Goal: Information Seeking & Learning: Find specific fact

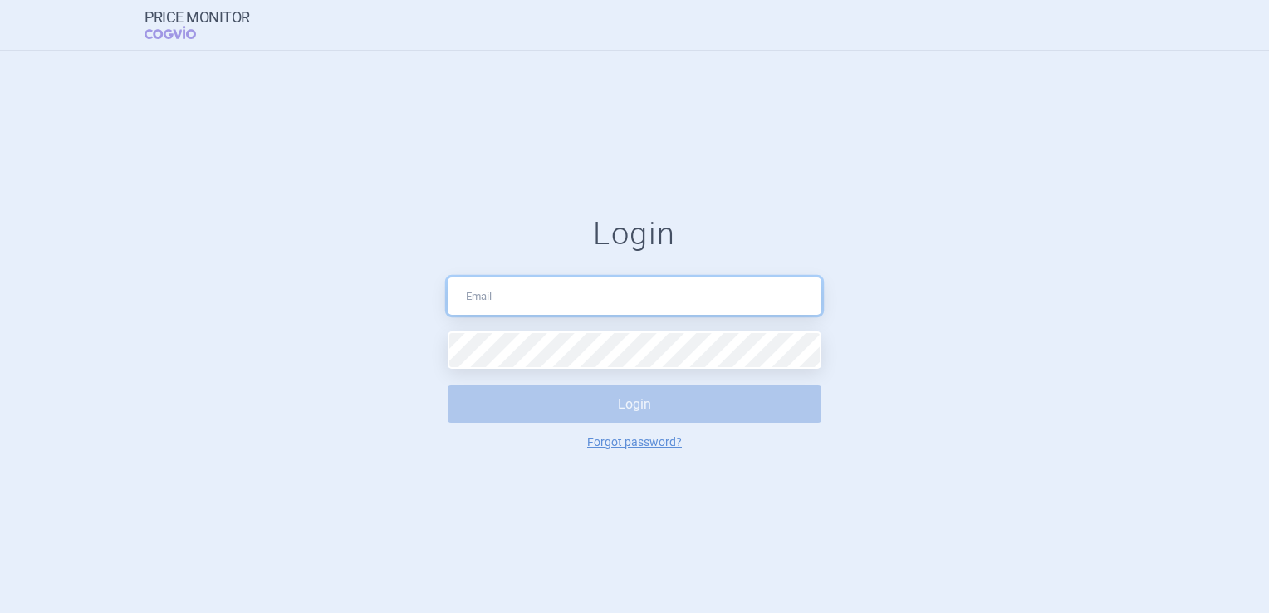
drag, startPoint x: 0, startPoint y: 0, endPoint x: 536, endPoint y: 303, distance: 615.7
click at [536, 303] on input "text" at bounding box center [635, 295] width 374 height 37
type input "[PERSON_NAME][EMAIL_ADDRESS][PERSON_NAME][PERSON_NAME][DOMAIN_NAME]"
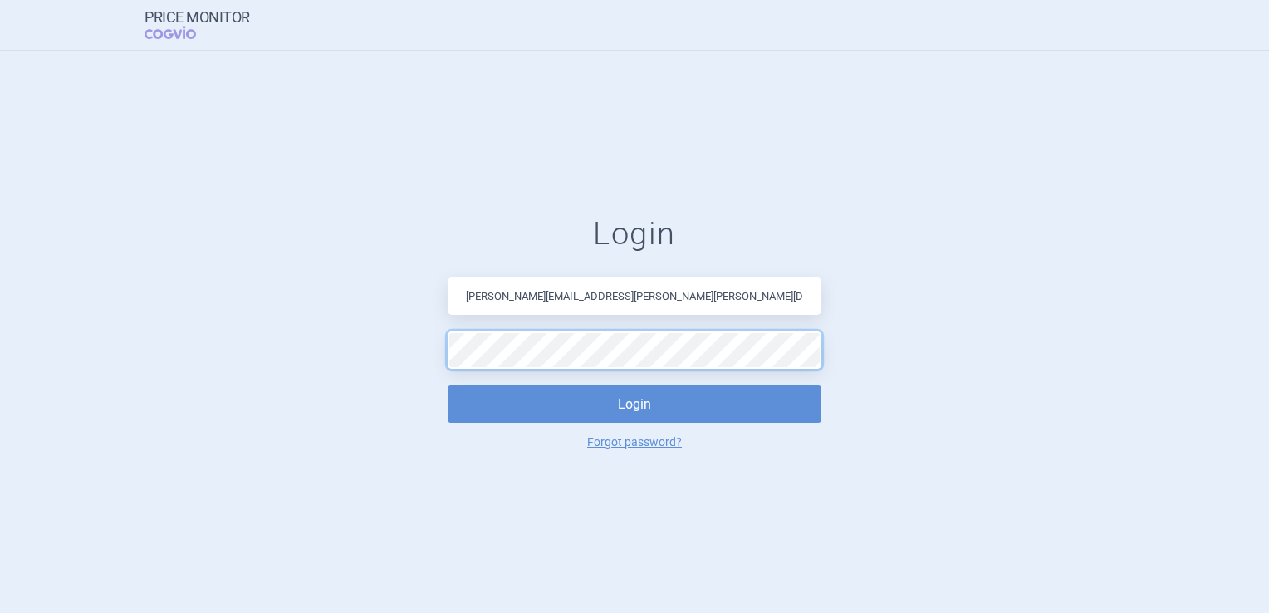
click at [448, 385] on button "Login" at bounding box center [635, 403] width 374 height 37
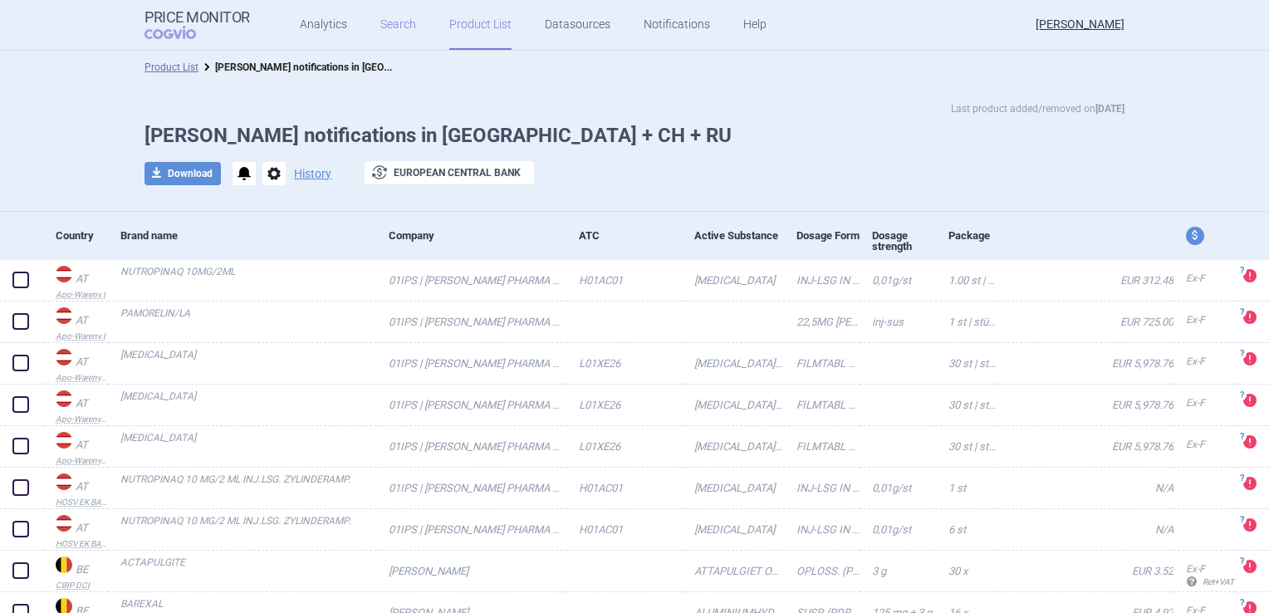
click at [385, 20] on link "Search" at bounding box center [398, 25] width 36 height 50
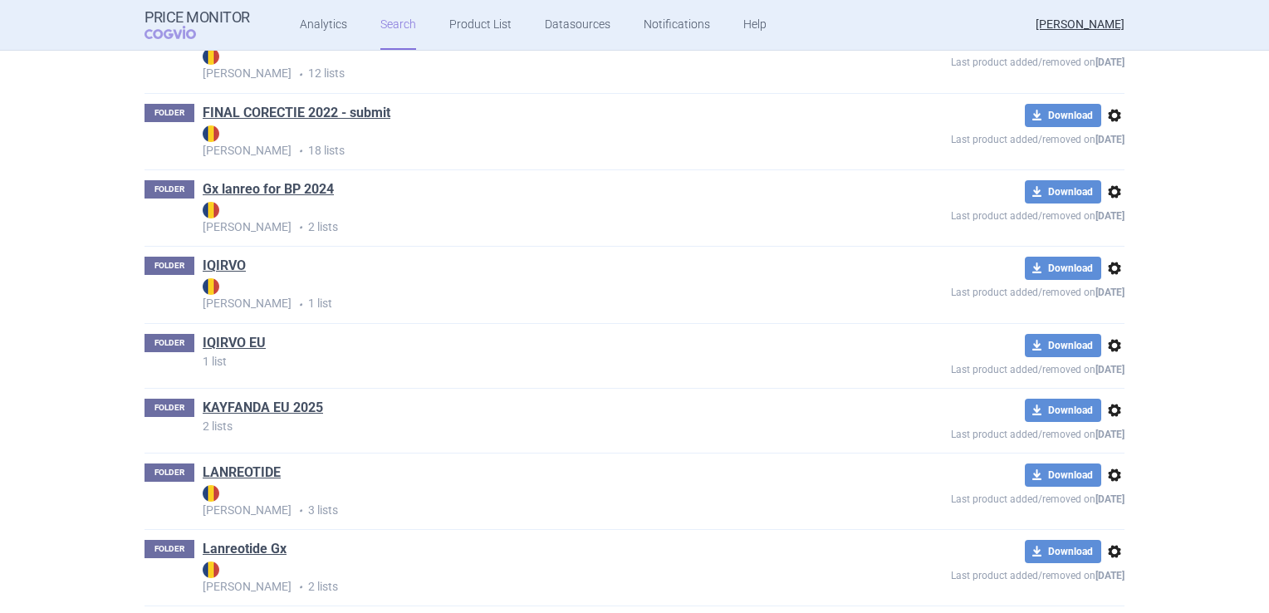
scroll to position [1495, 0]
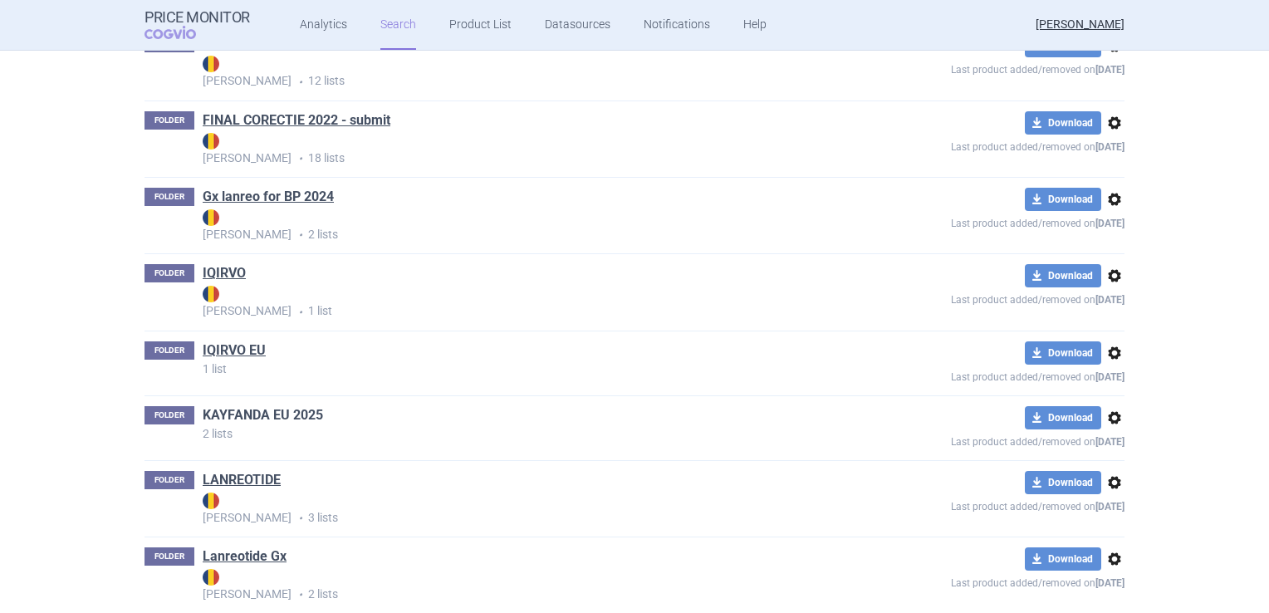
click at [254, 410] on link "KAYFANDA EU 2025" at bounding box center [263, 415] width 120 height 18
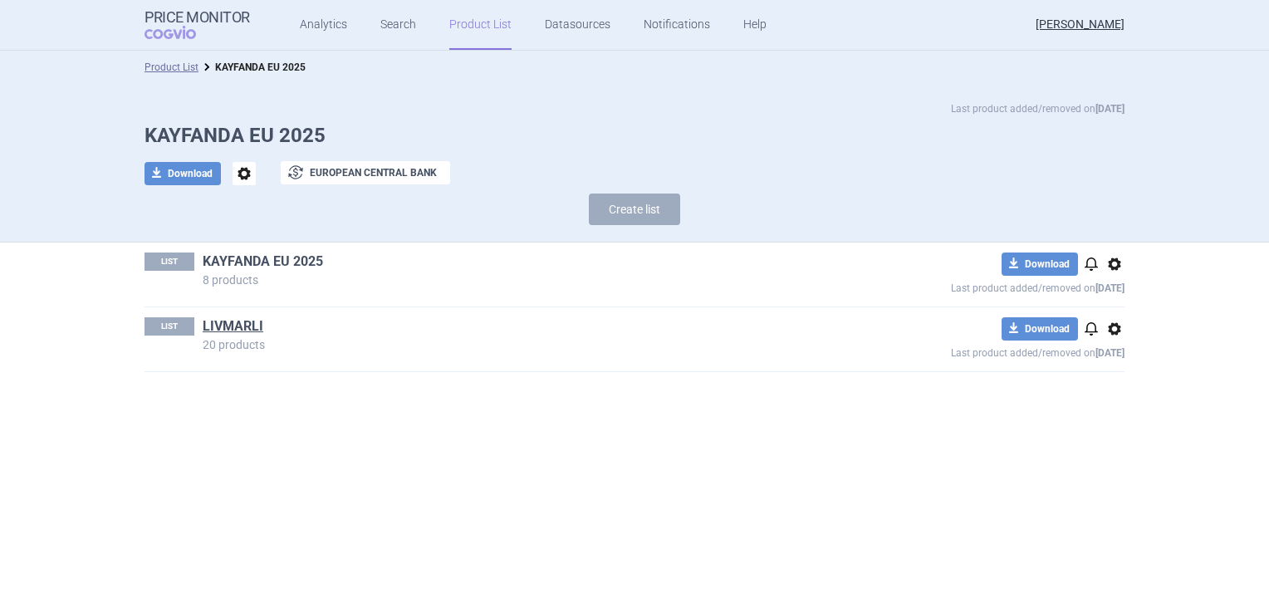
click at [291, 259] on link "KAYFANDA EU 2025" at bounding box center [263, 262] width 120 height 18
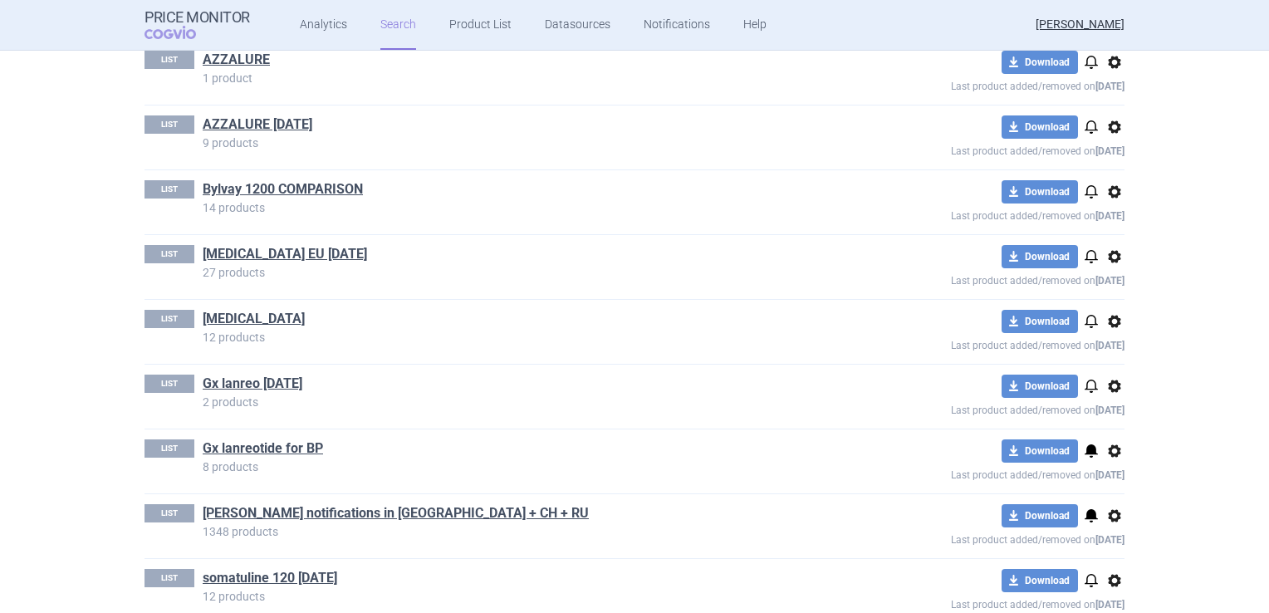
scroll to position [2824, 0]
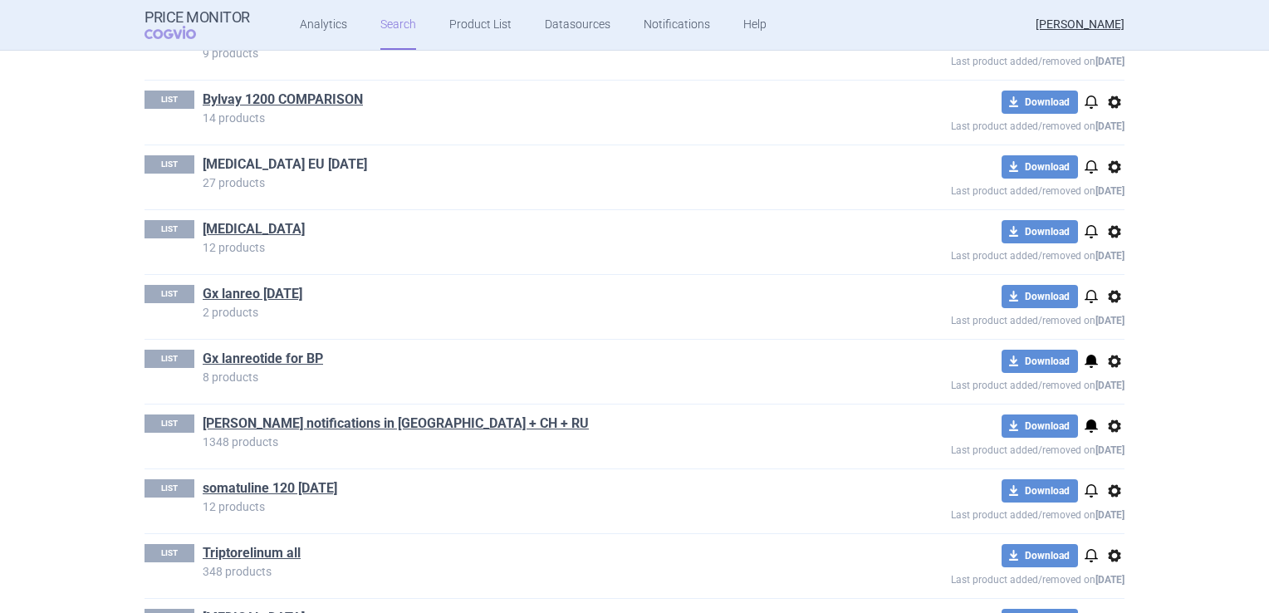
click at [300, 161] on link "[MEDICAL_DATA] EU [DATE]" at bounding box center [285, 164] width 164 height 18
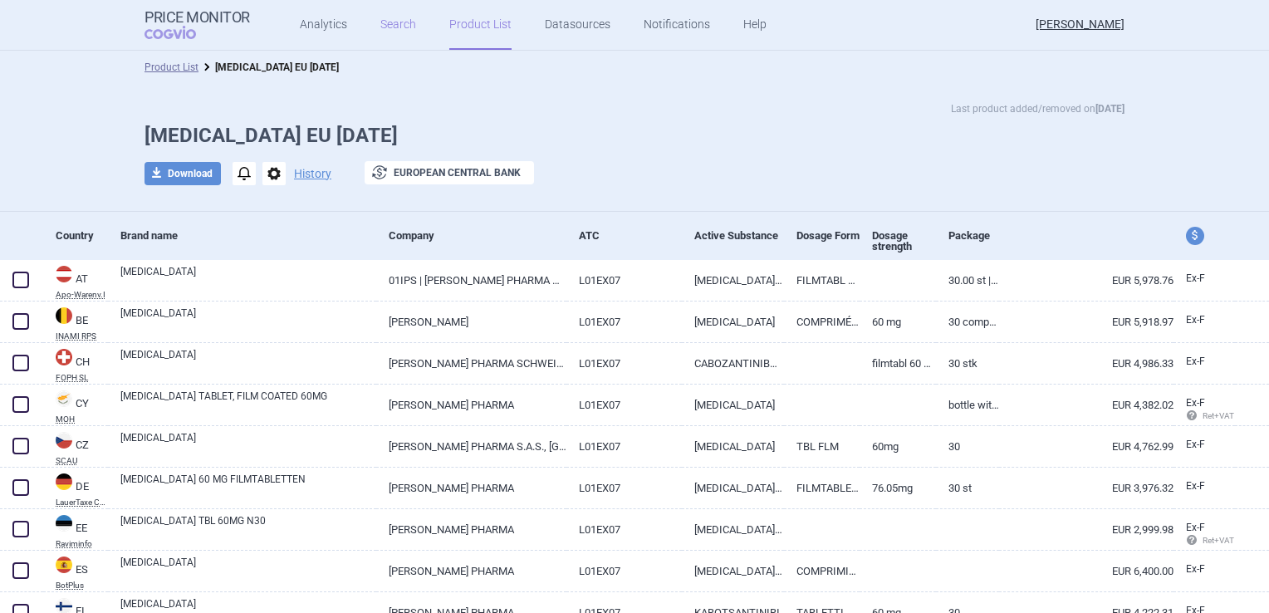
click at [387, 17] on link "Search" at bounding box center [398, 25] width 36 height 50
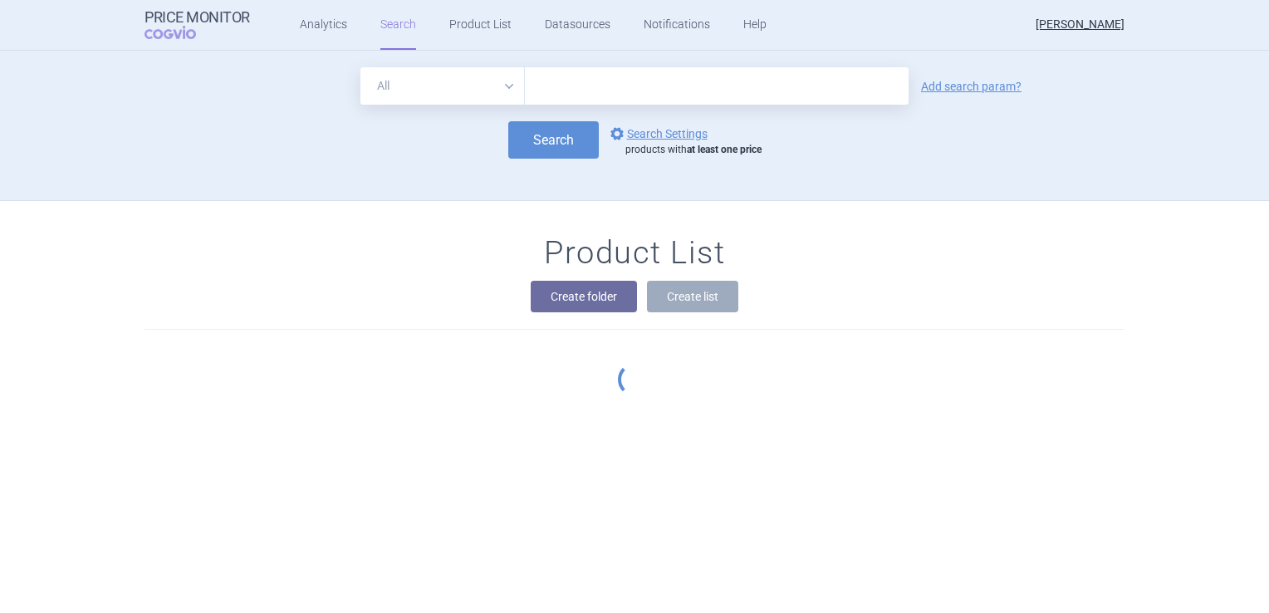
click at [665, 91] on input "text" at bounding box center [717, 85] width 384 height 37
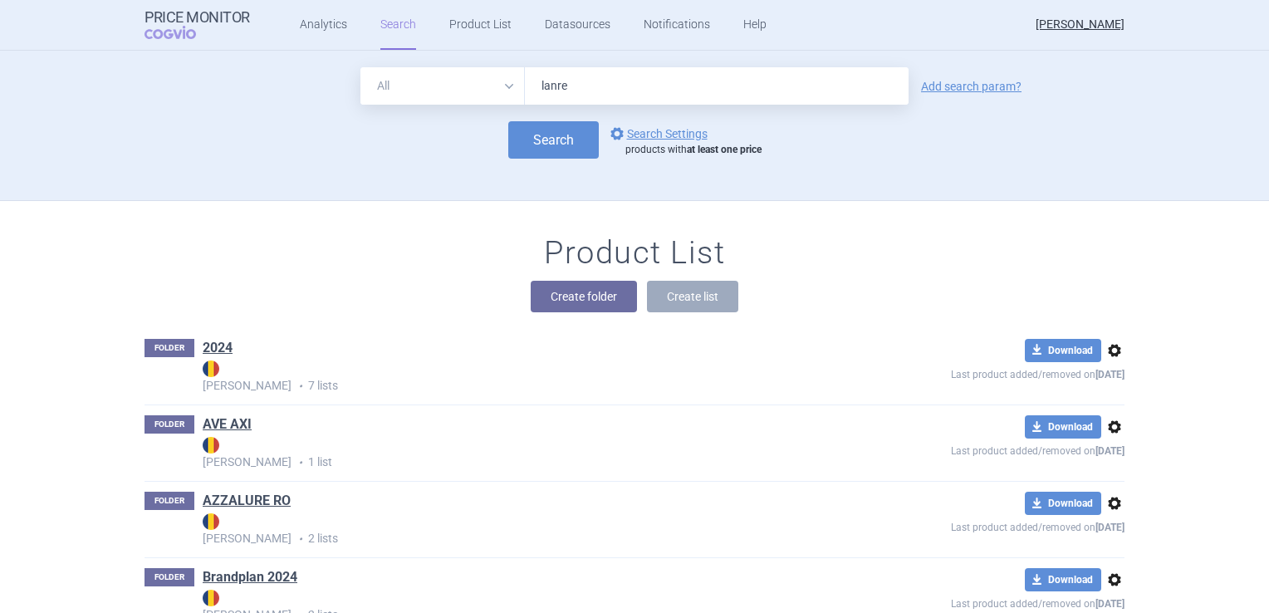
type input "lanreo"
click at [559, 142] on button "Search" at bounding box center [553, 139] width 91 height 37
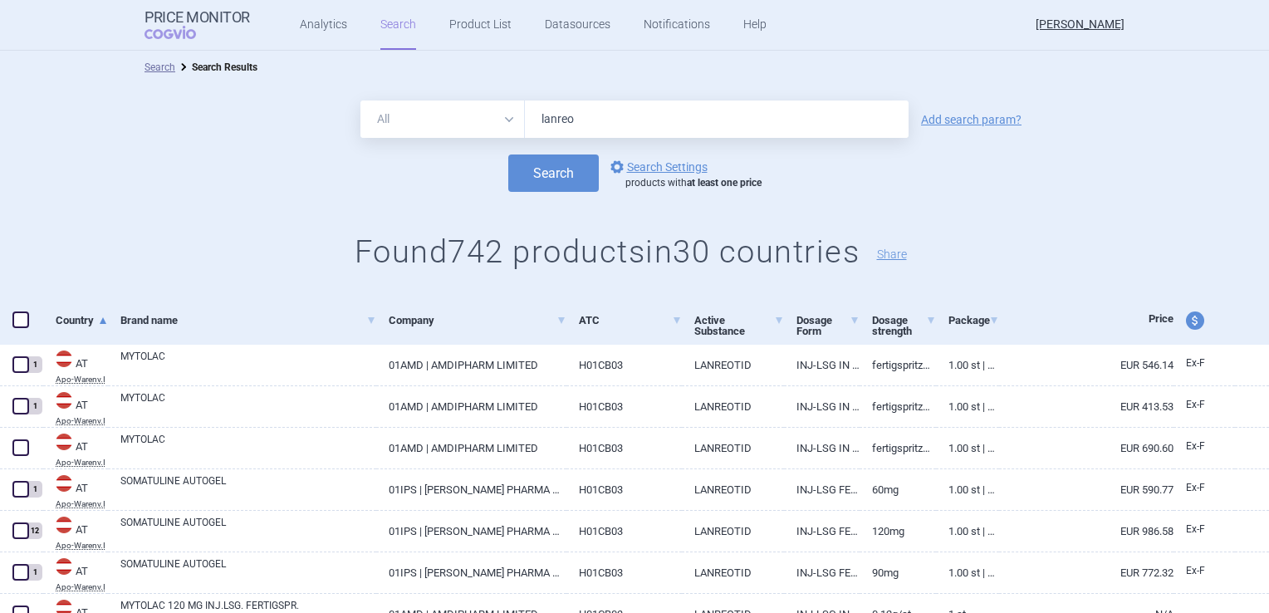
click at [940, 121] on link "Add search param?" at bounding box center [971, 120] width 101 height 12
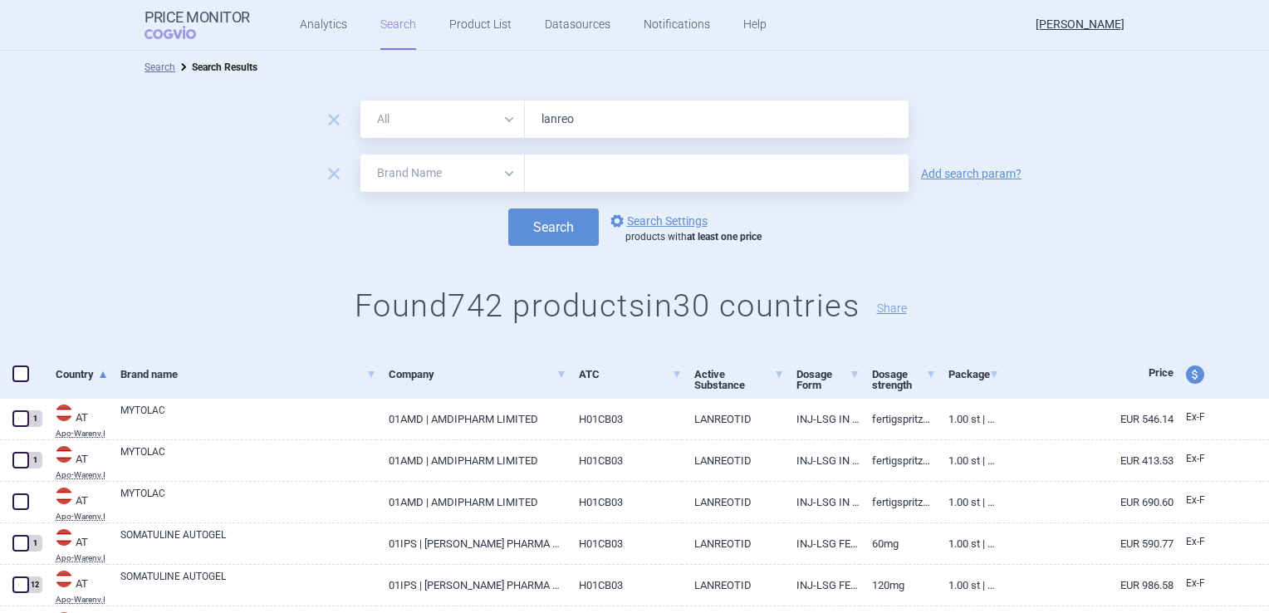
click at [499, 174] on select "All Brand Name ATC Company Active Substance Country Newer than" at bounding box center [443, 173] width 164 height 37
select select "mah"
click at [361, 155] on select "All Brand Name ATC Company Active Substance Country Newer than" at bounding box center [443, 173] width 164 height 37
click at [595, 171] on input "text" at bounding box center [717, 173] width 384 height 37
type input "zentiva sun"
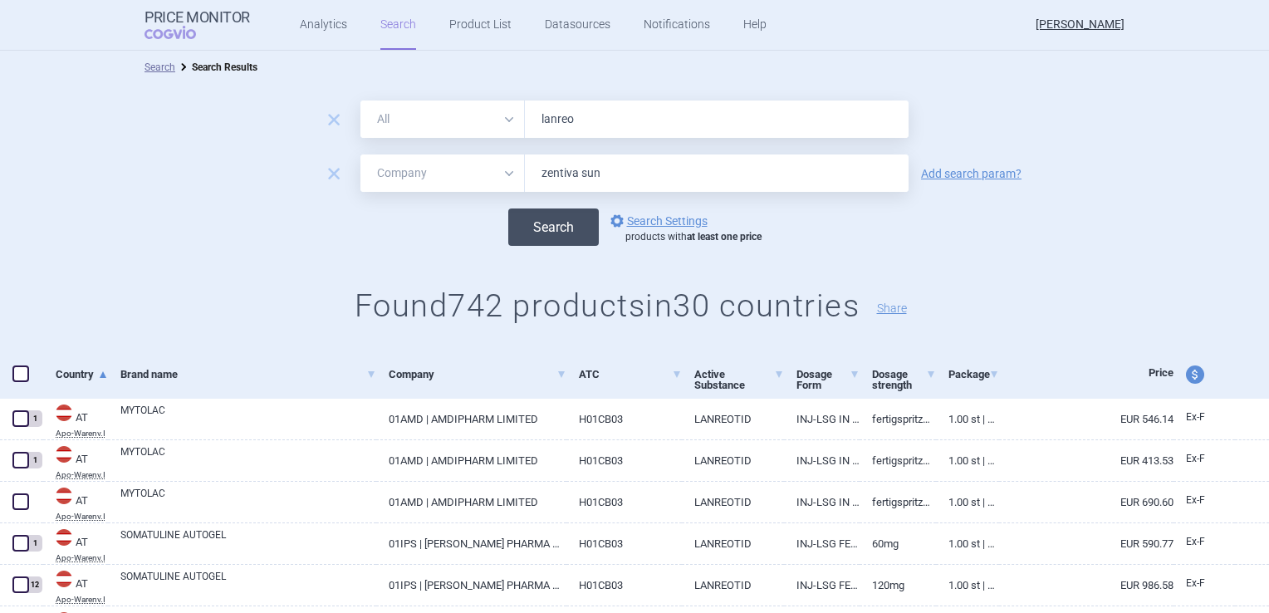
click at [572, 219] on button "Search" at bounding box center [553, 227] width 91 height 37
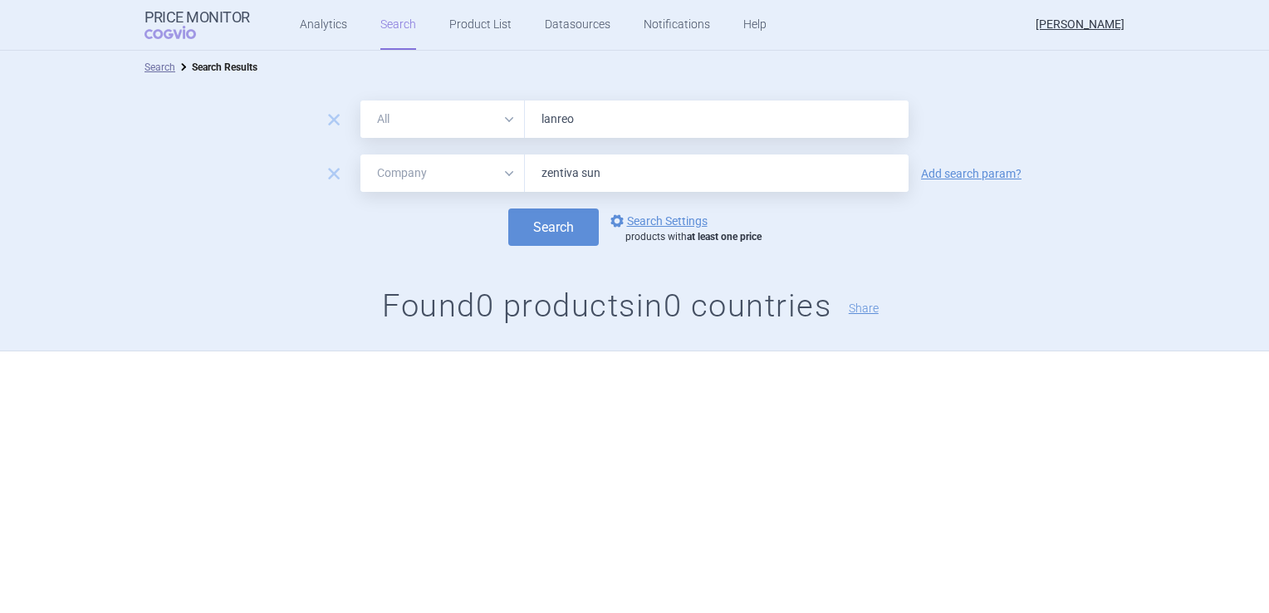
drag, startPoint x: 611, startPoint y: 173, endPoint x: 478, endPoint y: 164, distance: 134.0
click at [478, 164] on div "All Brand Name ATC Company Active Substance Country Newer than zentiva sun" at bounding box center [635, 173] width 548 height 37
click at [533, 228] on button "Search" at bounding box center [553, 227] width 91 height 37
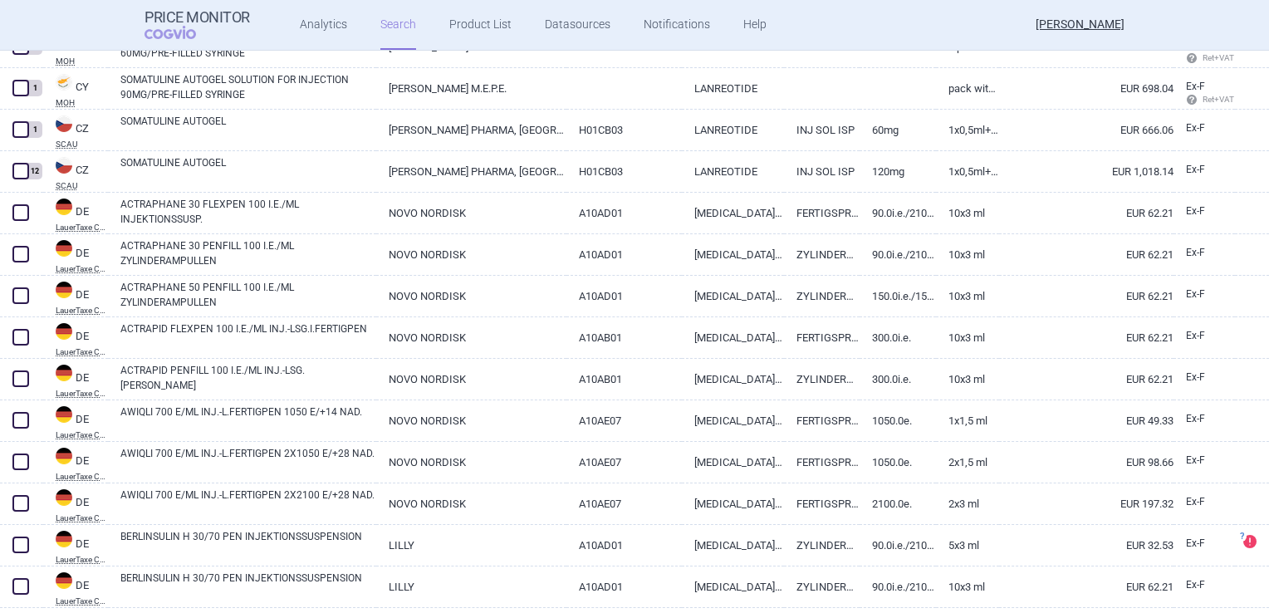
scroll to position [1329, 0]
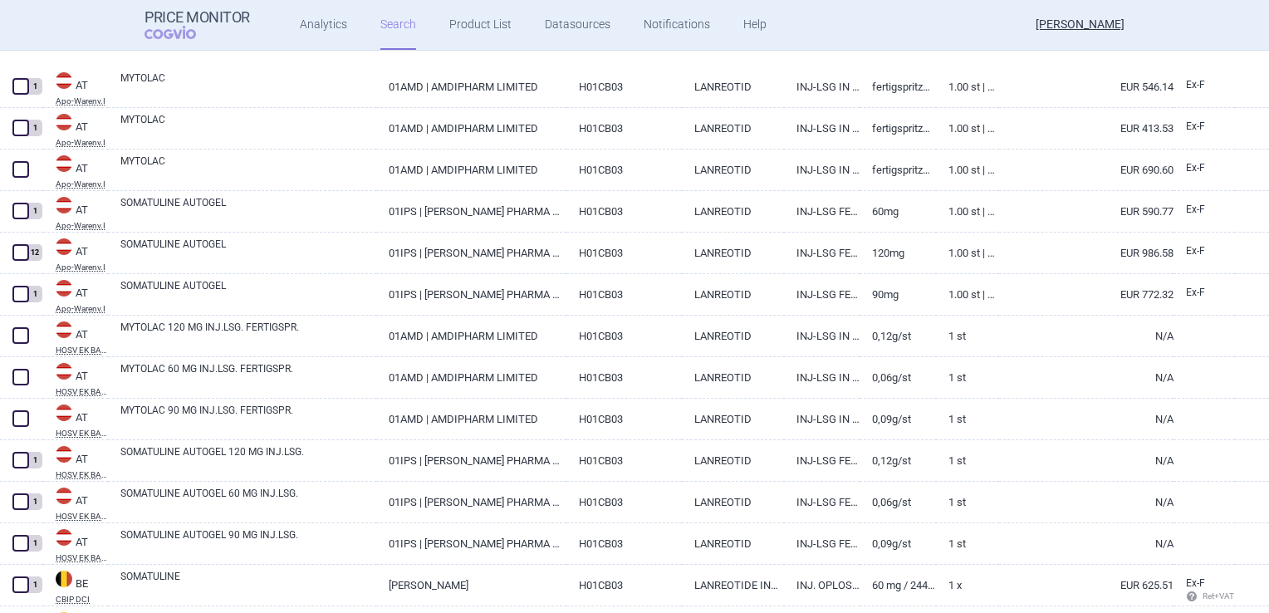
select select "mah"
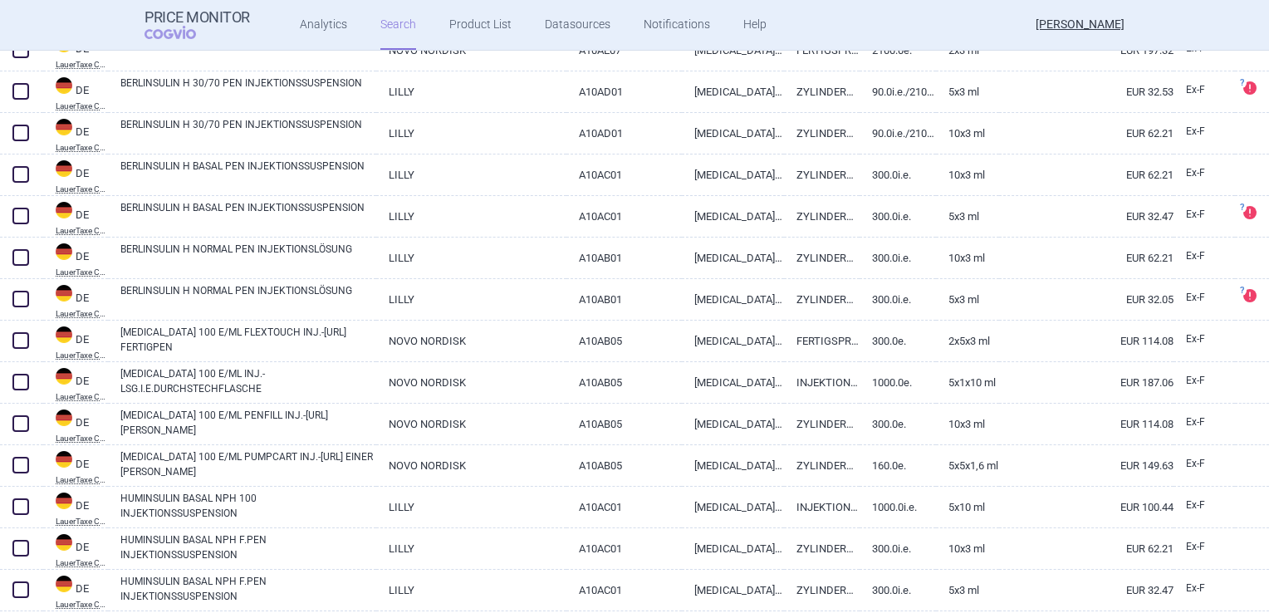
scroll to position [1744, 0]
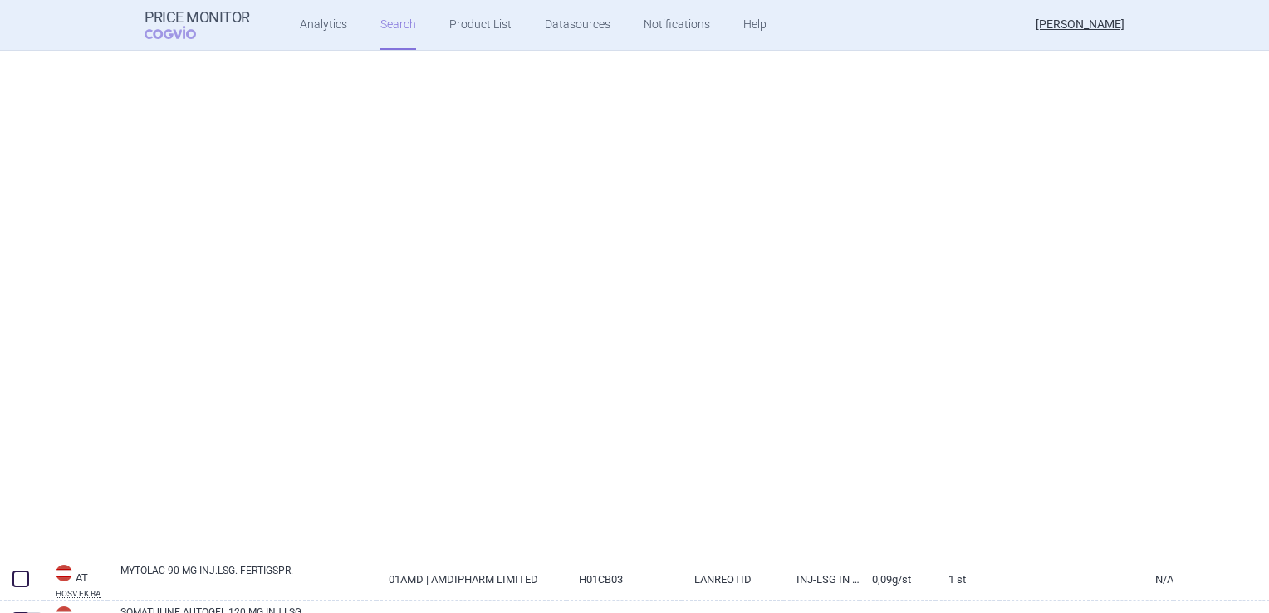
select select "mah"
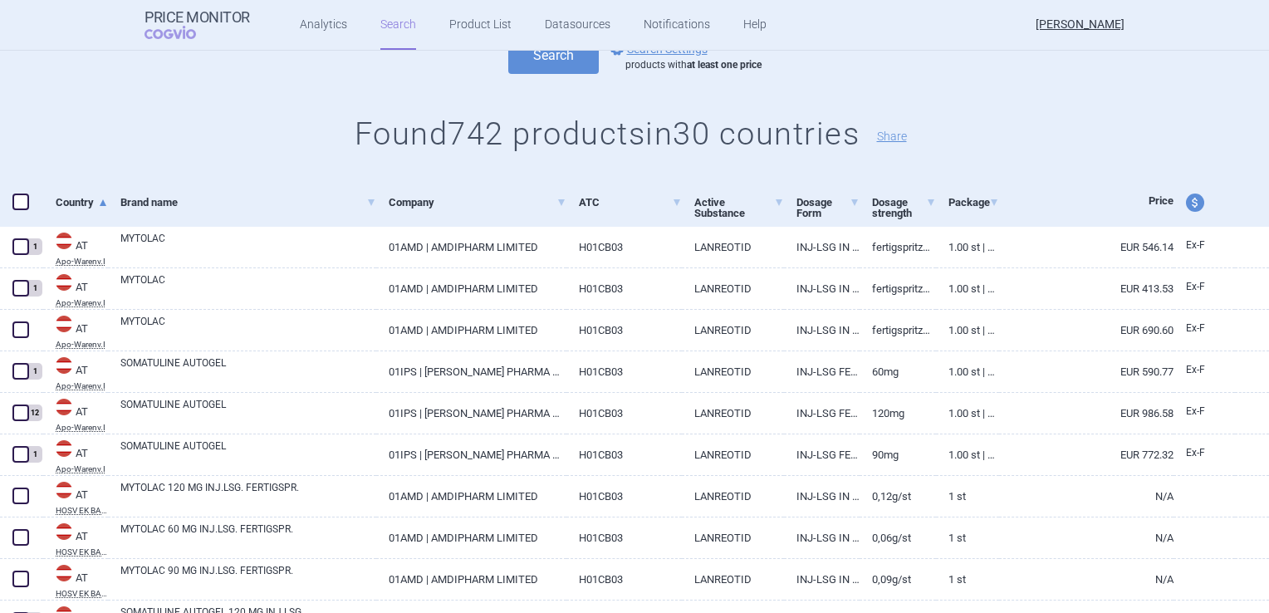
scroll to position [45, 0]
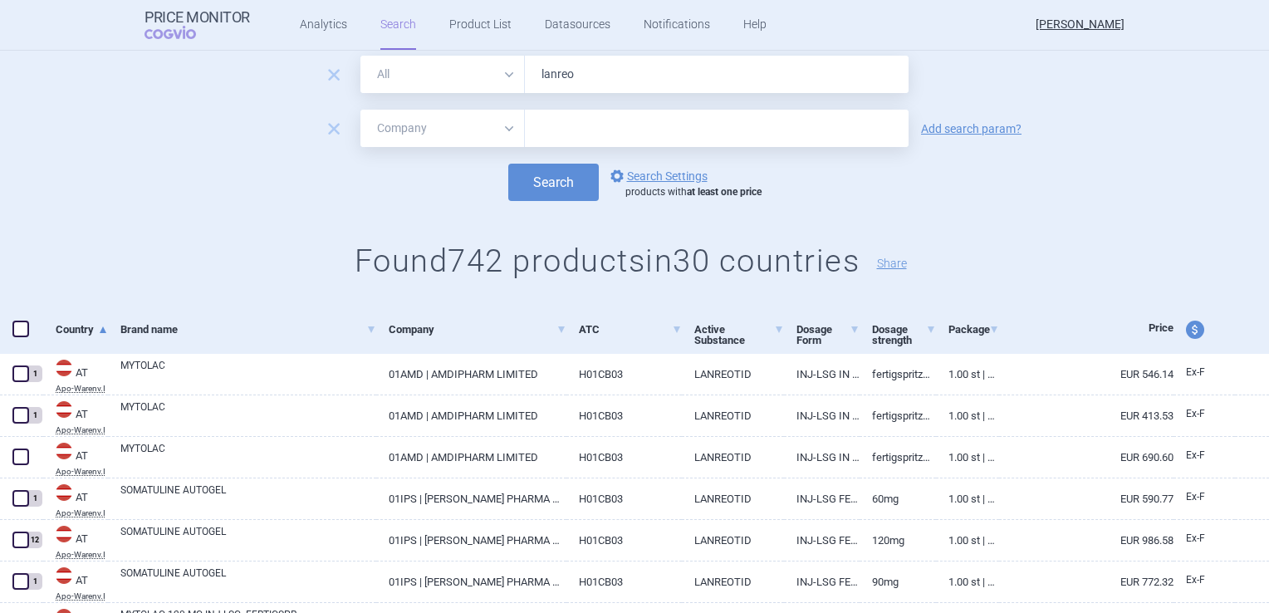
click at [616, 76] on input "lanreo" at bounding box center [717, 74] width 384 height 37
click at [616, 76] on input "lanreot" at bounding box center [717, 74] width 384 height 37
type input "lanreotid"
click at [562, 187] on button "Search" at bounding box center [553, 182] width 91 height 37
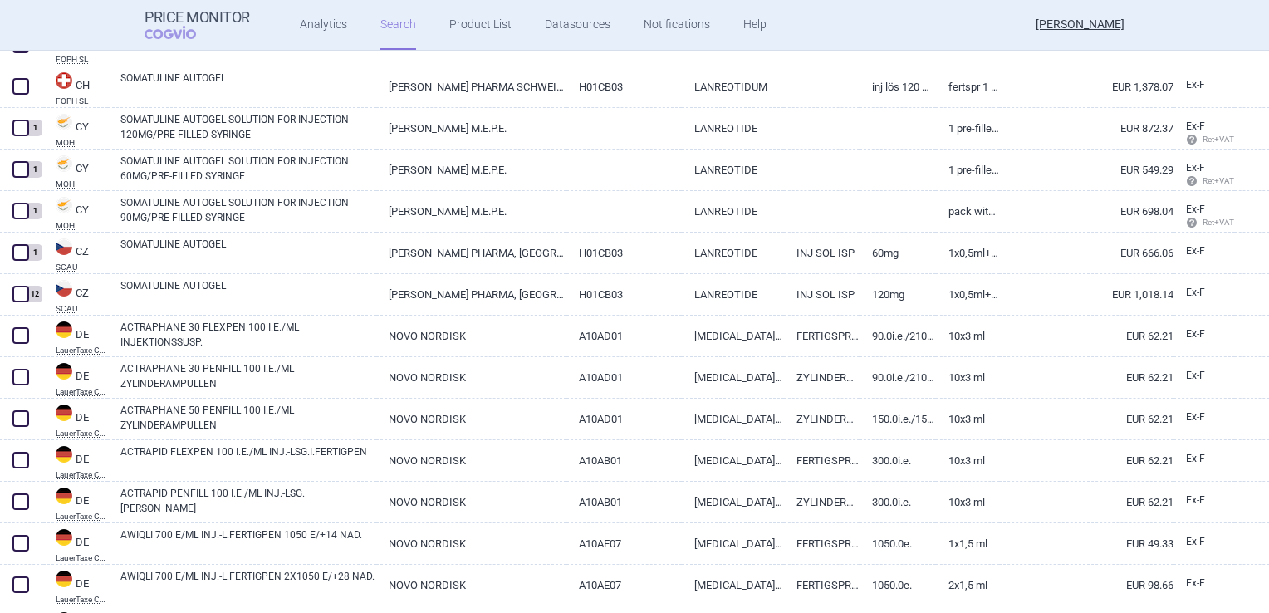
scroll to position [1163, 0]
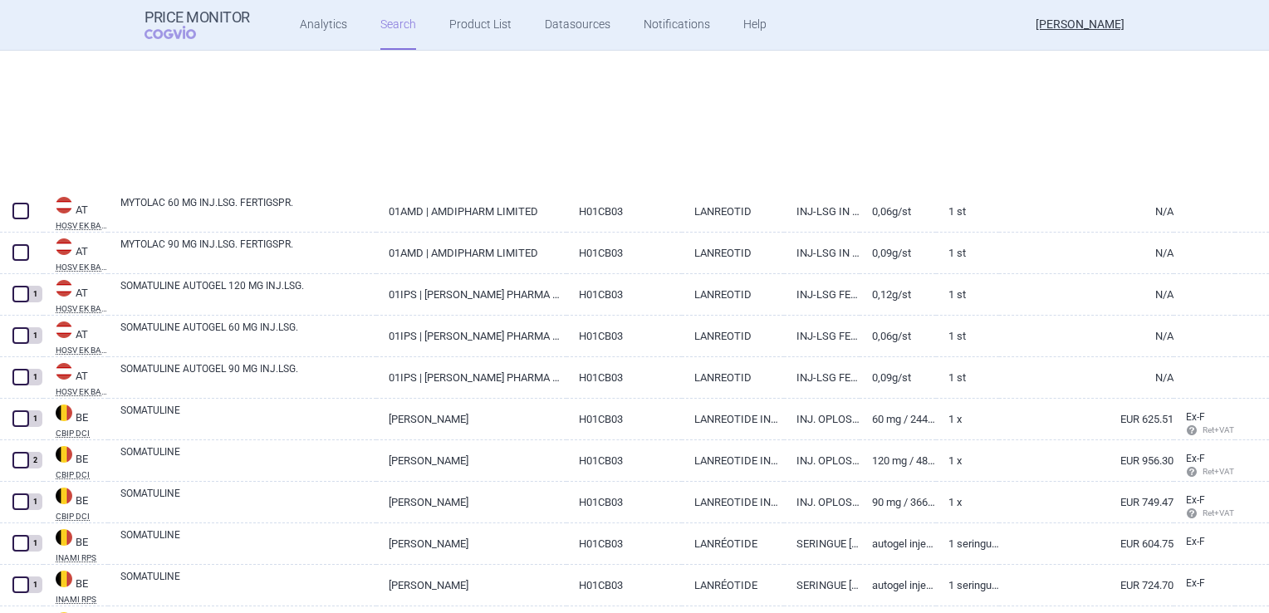
select select "mah"
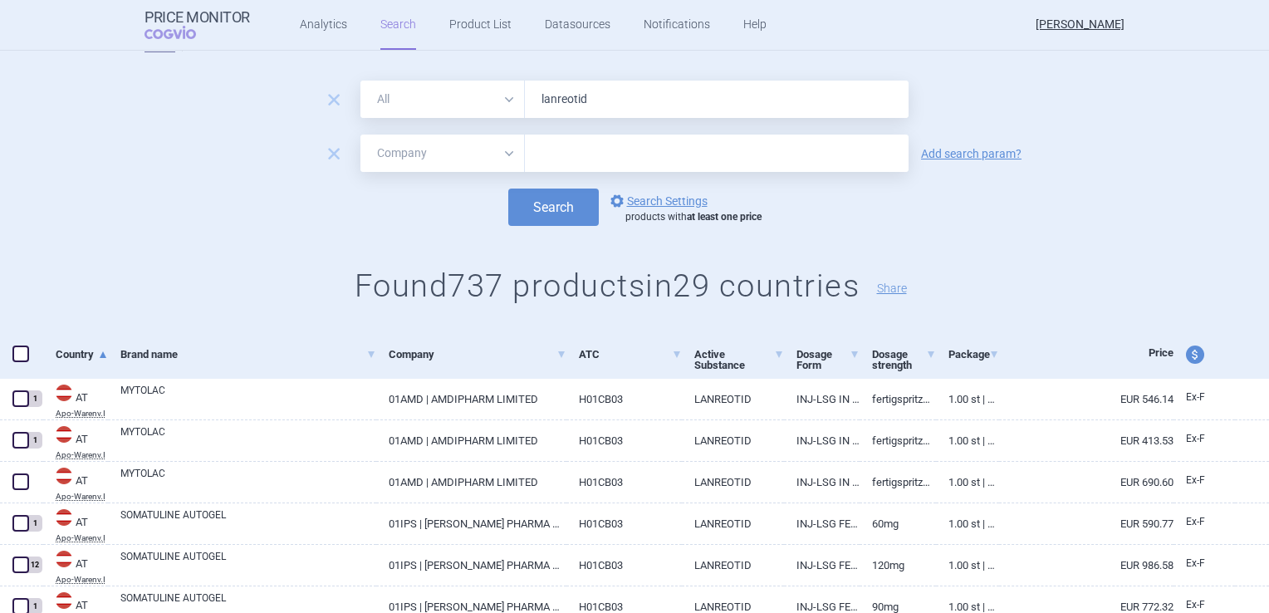
scroll to position [0, 0]
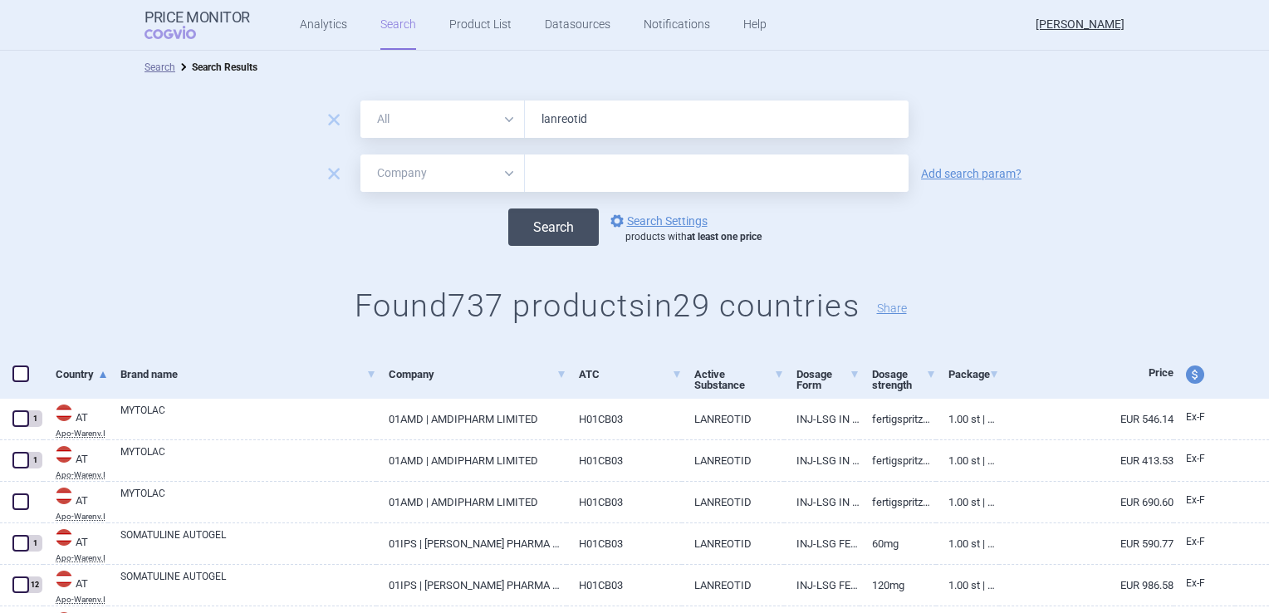
click at [528, 232] on button "Search" at bounding box center [553, 227] width 91 height 37
click at [589, 178] on input "text" at bounding box center [717, 173] width 384 height 37
type input "zentiva"
click at [508, 209] on button "Search" at bounding box center [553, 227] width 91 height 37
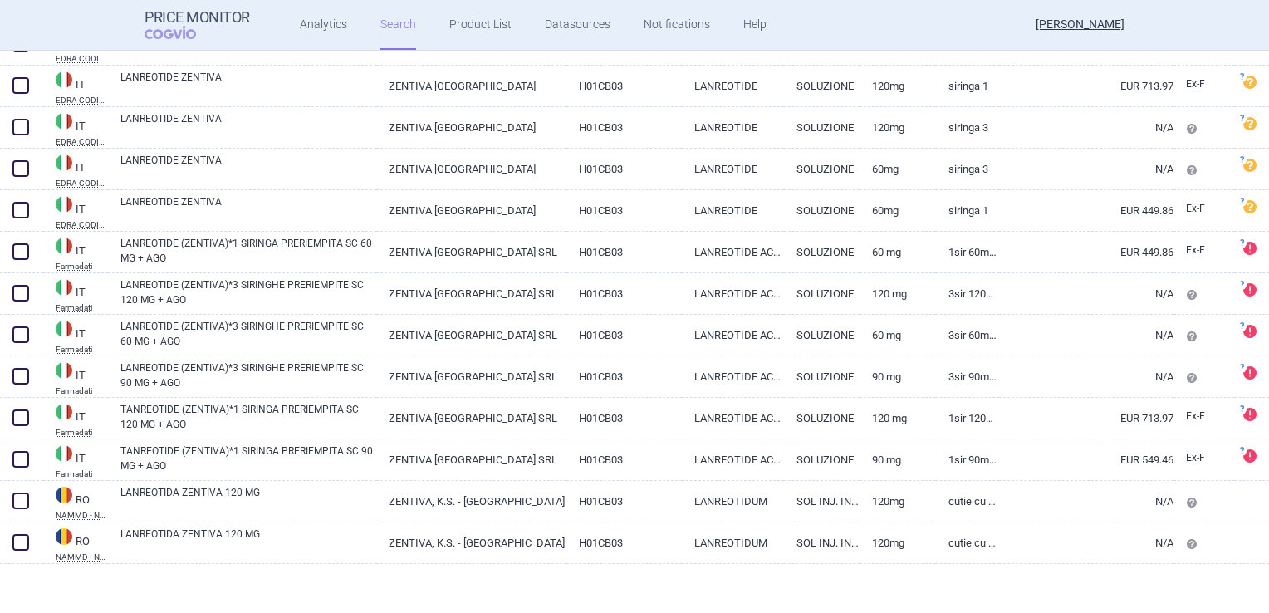
scroll to position [920, 0]
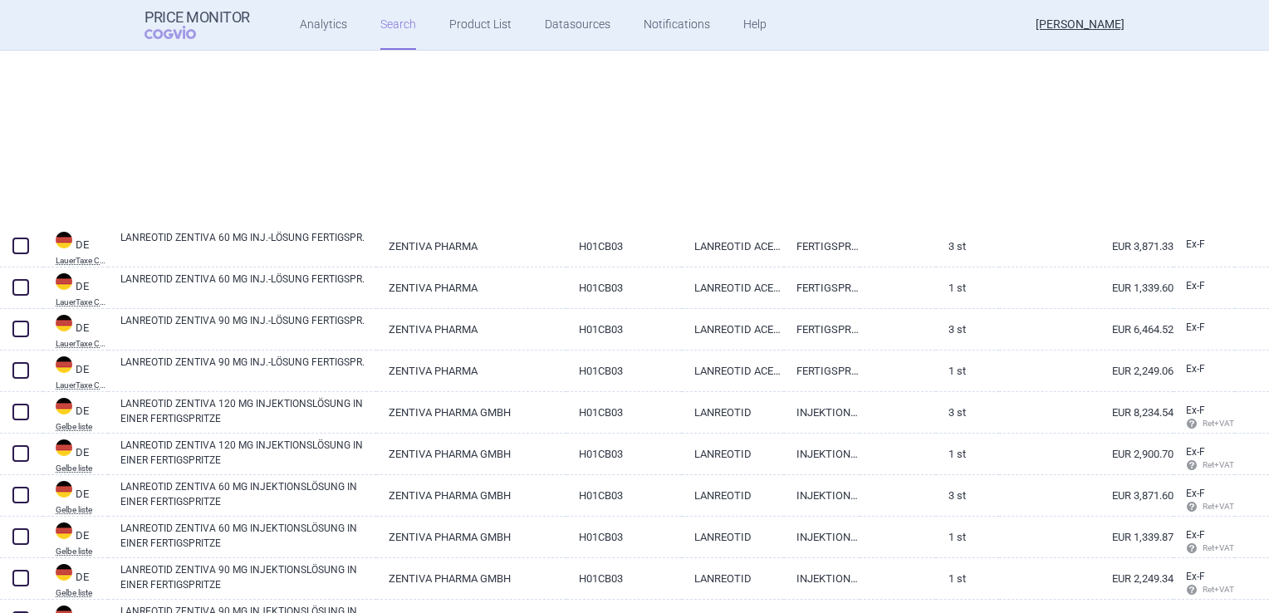
select select "mah"
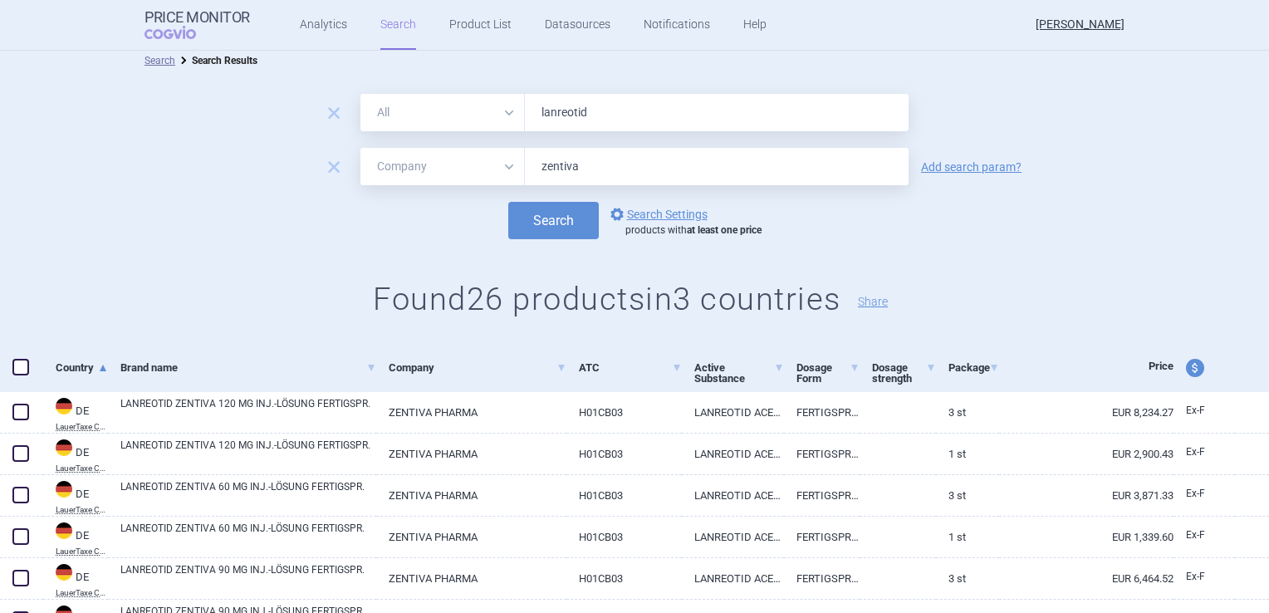
scroll to position [0, 0]
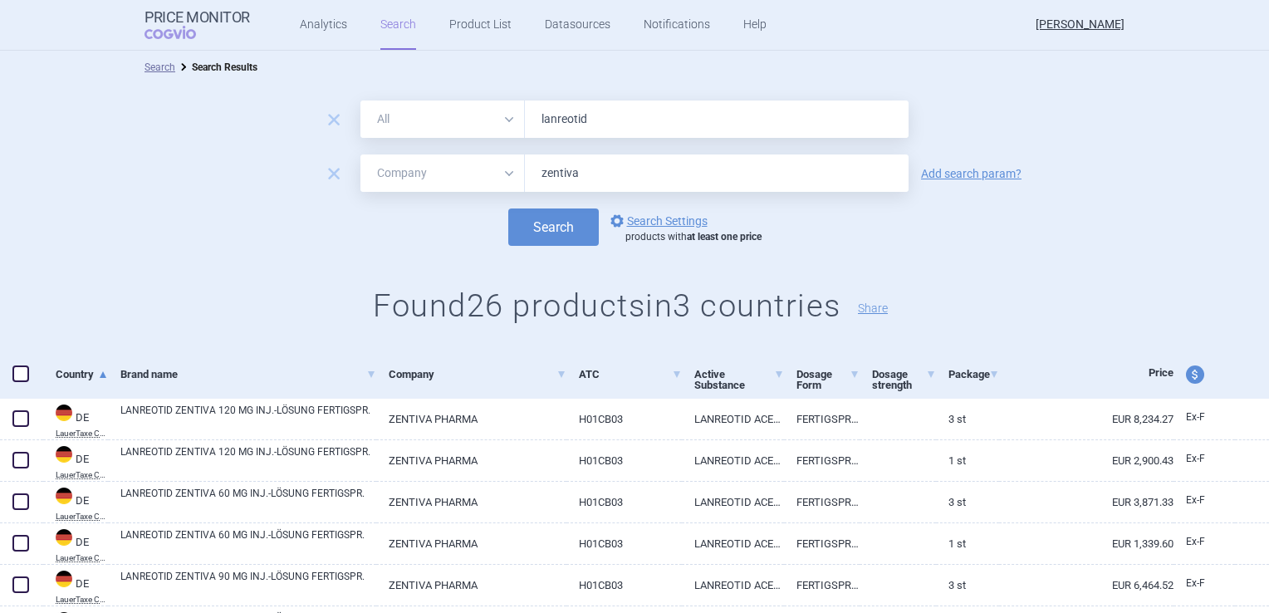
drag, startPoint x: 591, startPoint y: 173, endPoint x: 502, endPoint y: 169, distance: 89.8
click at [502, 169] on div "All Brand Name ATC Company Active Substance Country Newer than zentiva" at bounding box center [635, 173] width 548 height 37
type input "sun"
click at [516, 211] on button "Search" at bounding box center [553, 227] width 91 height 37
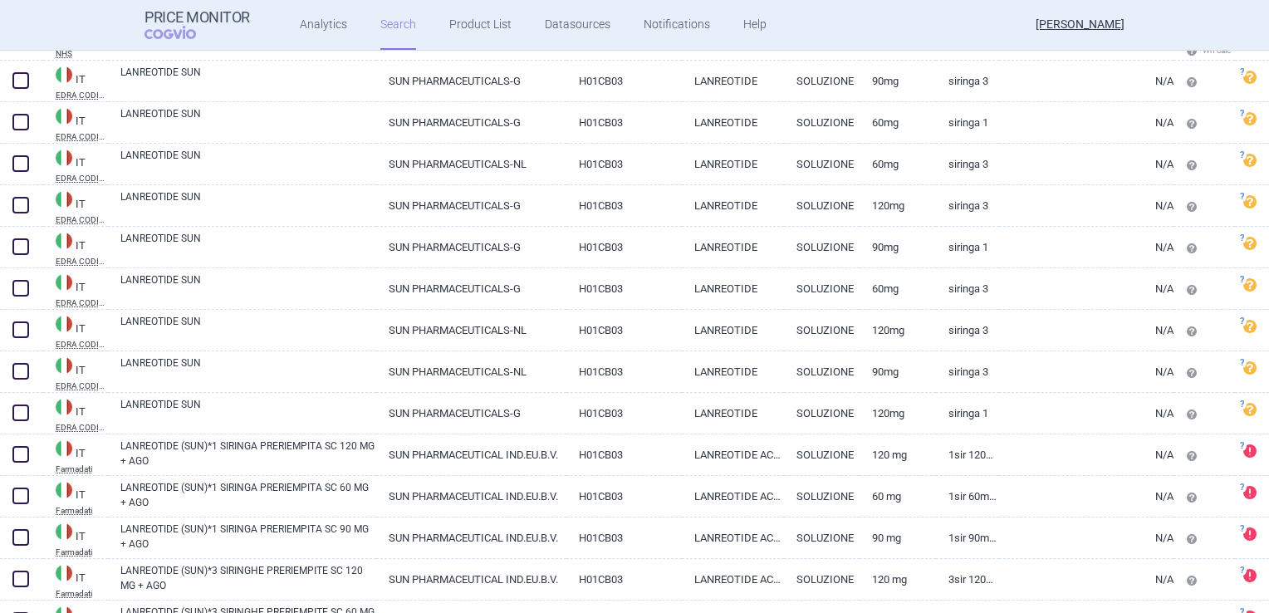
scroll to position [130, 0]
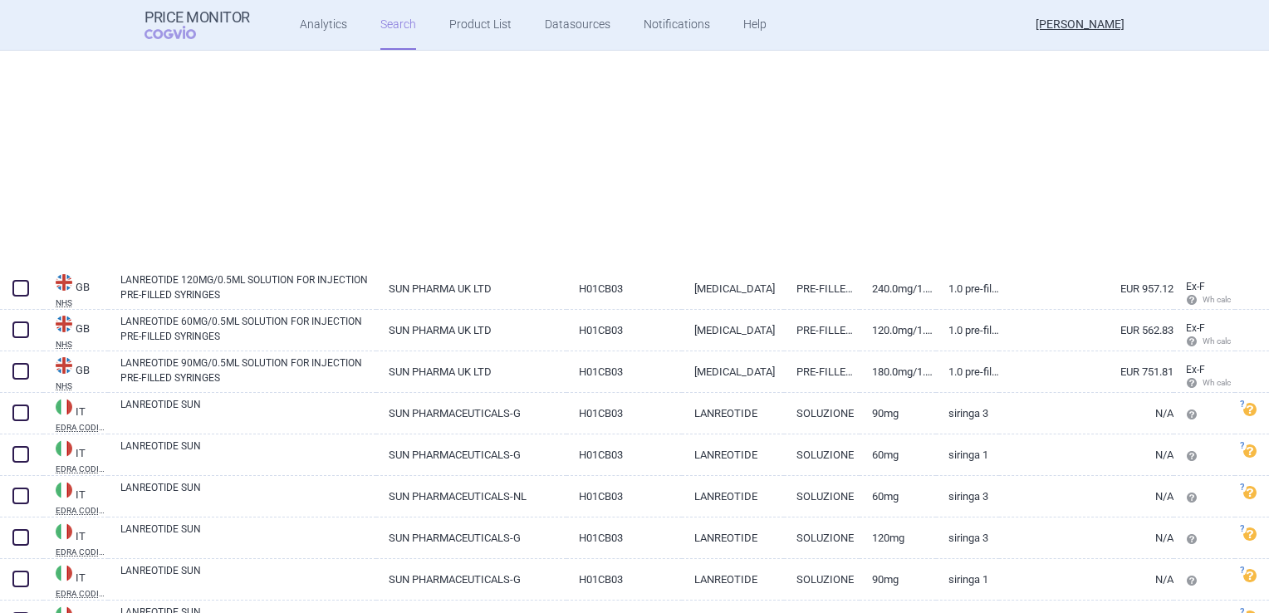
select select "mah"
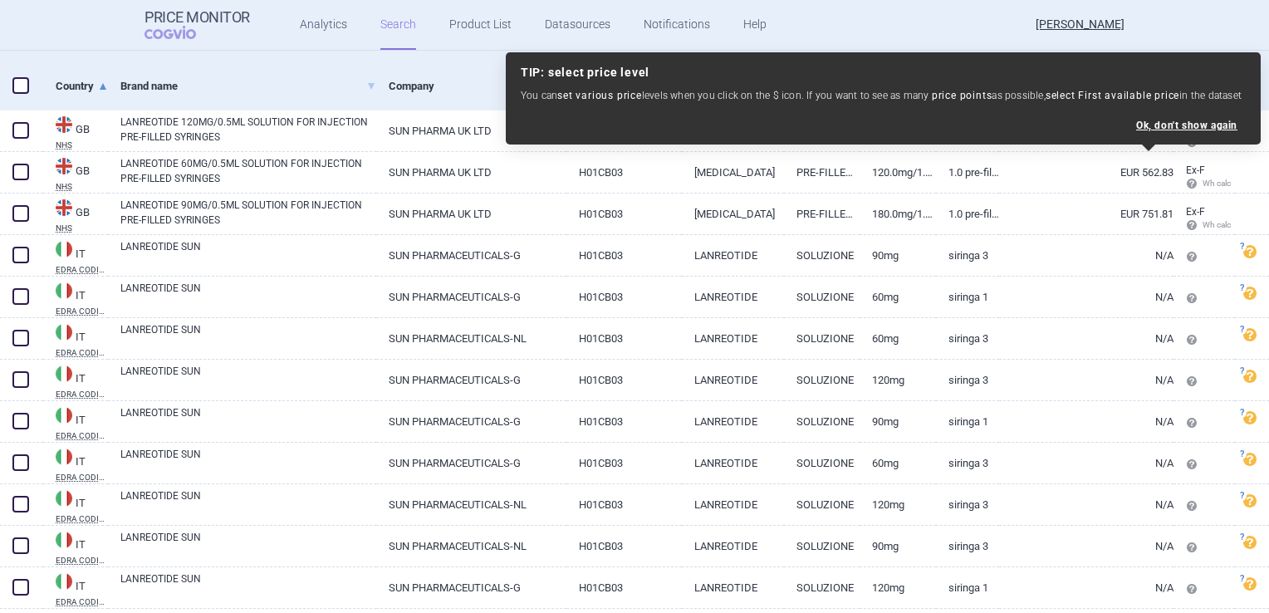
scroll to position [297, 0]
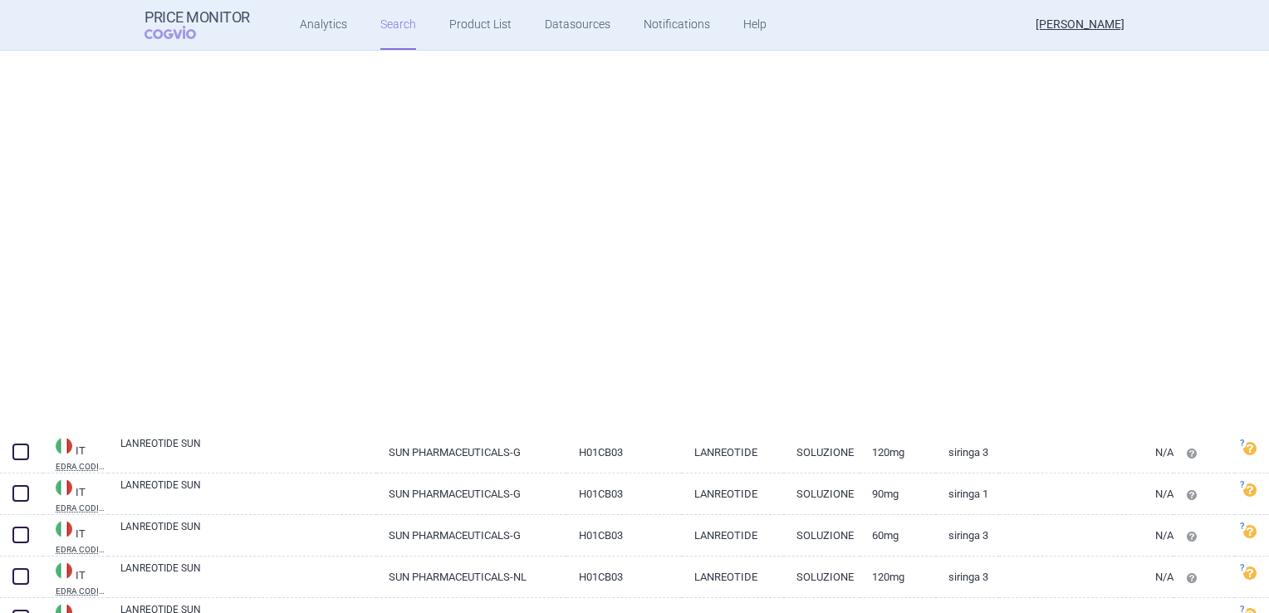
select select "mah"
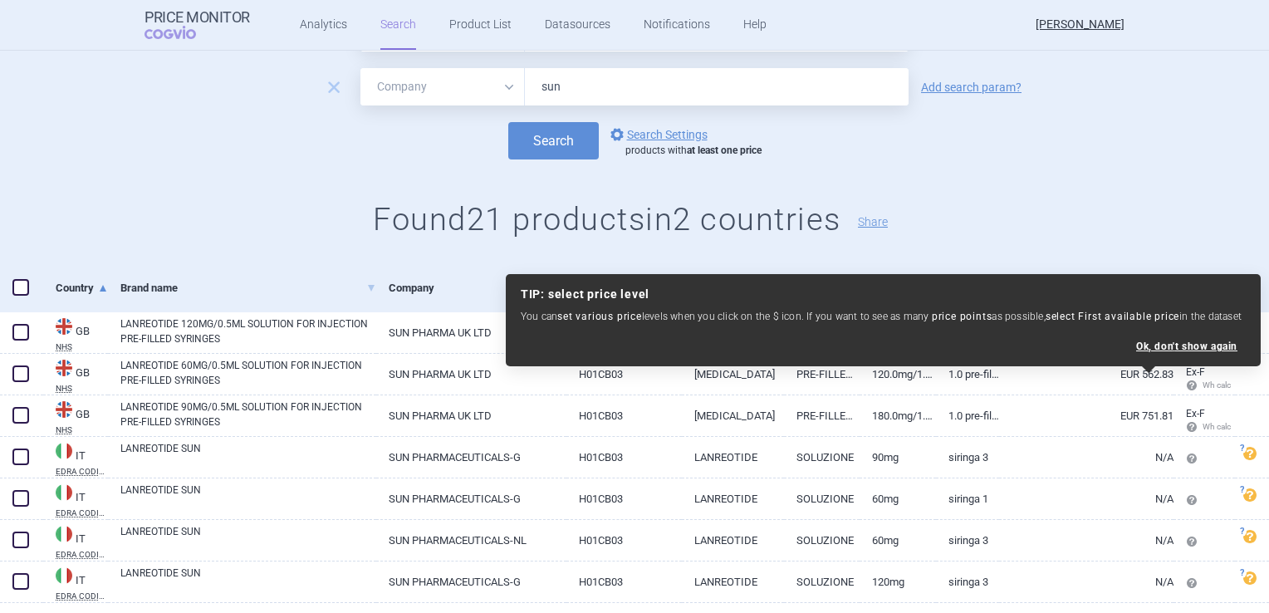
scroll to position [0, 0]
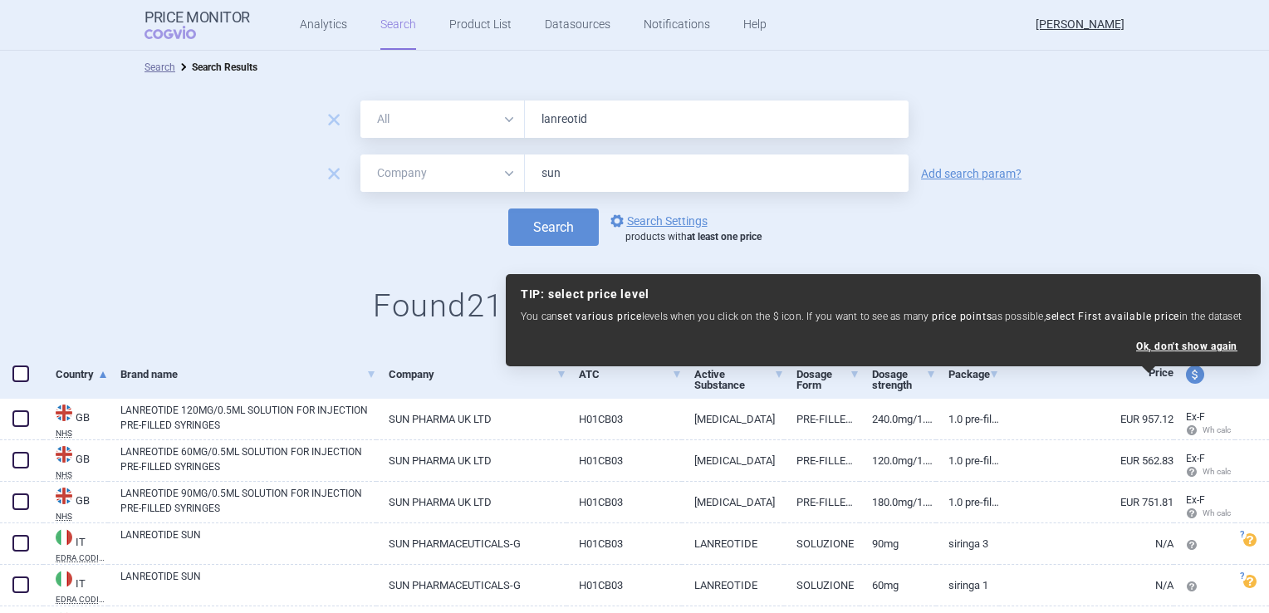
drag, startPoint x: 578, startPoint y: 171, endPoint x: 533, endPoint y: 174, distance: 45.0
click at [533, 174] on input "sun" at bounding box center [717, 173] width 384 height 37
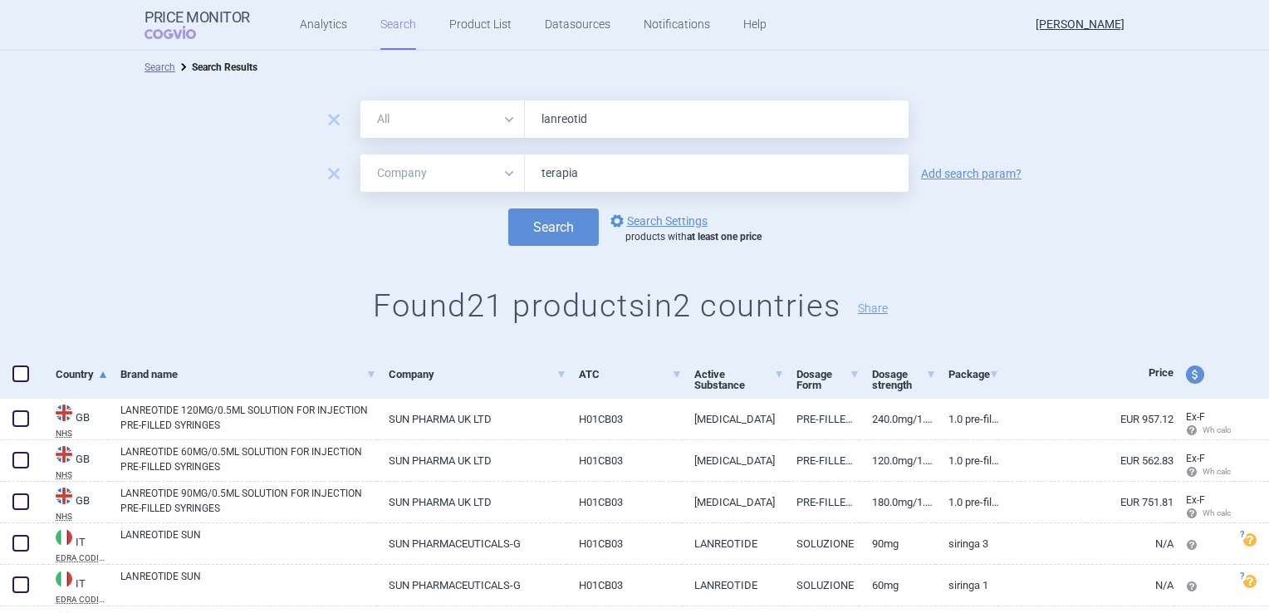
type input "terapia"
click at [508, 209] on button "Search" at bounding box center [553, 227] width 91 height 37
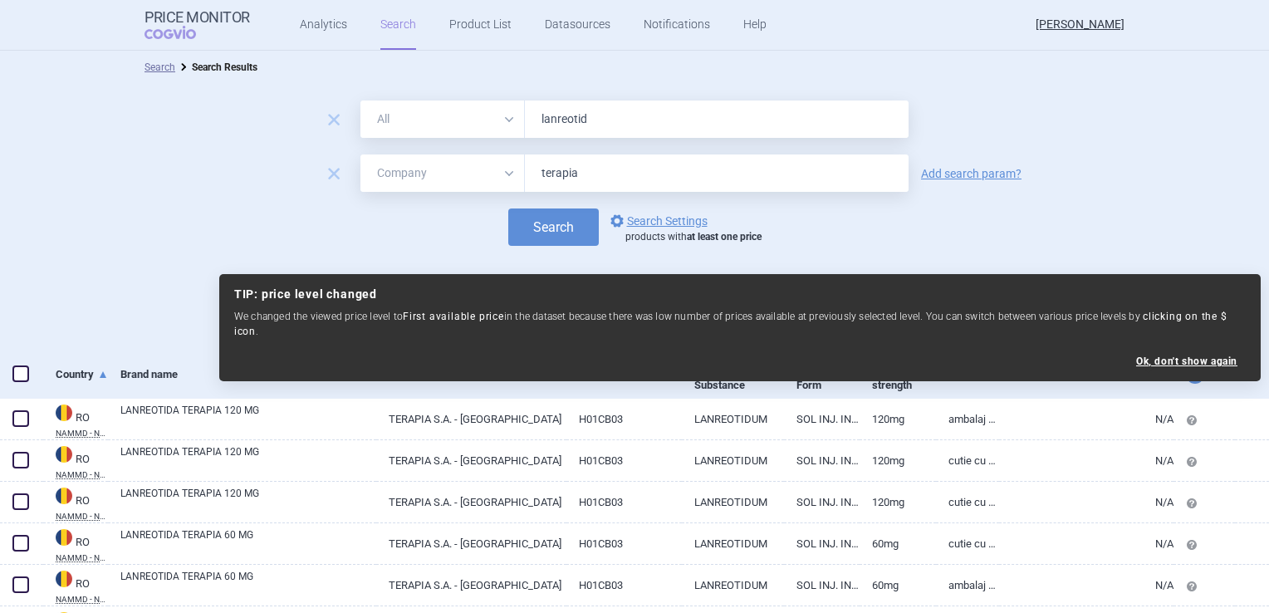
drag, startPoint x: 601, startPoint y: 174, endPoint x: 469, endPoint y: 174, distance: 132.1
click at [469, 174] on div "All Brand Name ATC Company Active Substance Country Newer than terapia" at bounding box center [635, 173] width 548 height 37
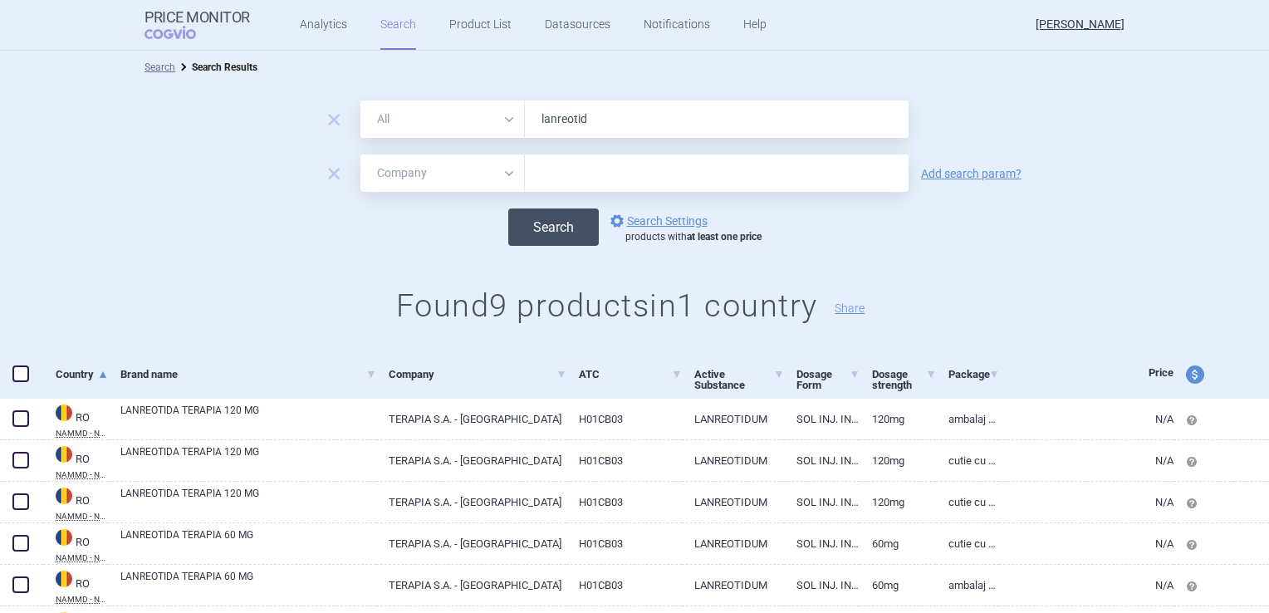
click at [535, 230] on button "Search" at bounding box center [553, 227] width 91 height 37
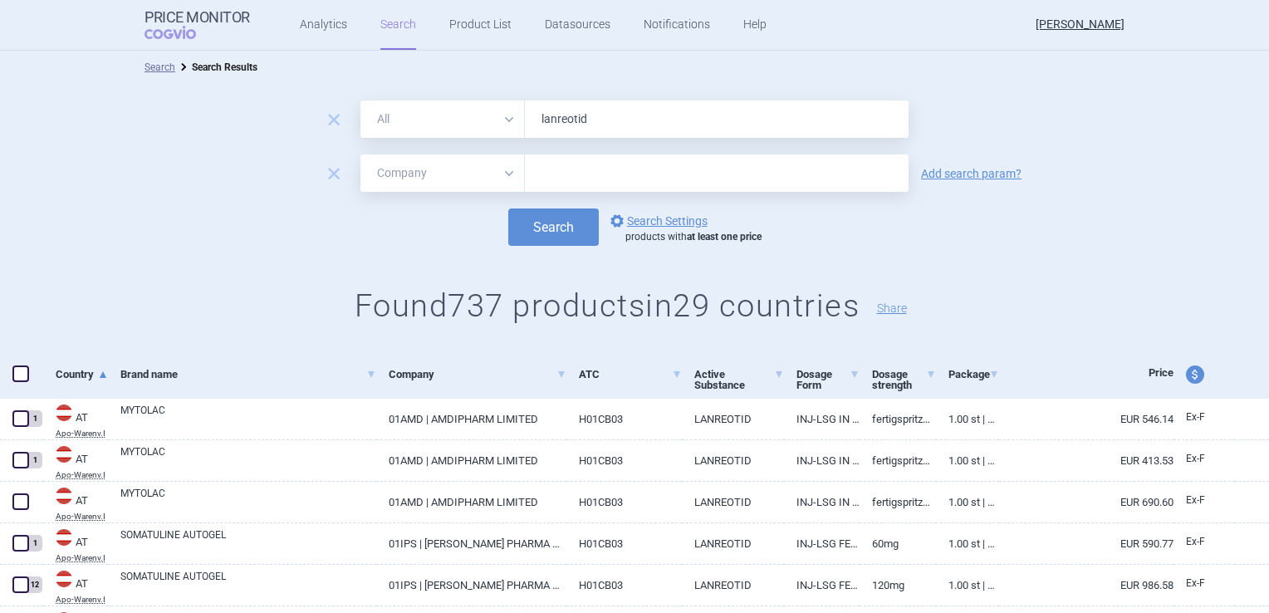
click at [425, 372] on link "Company" at bounding box center [478, 374] width 178 height 41
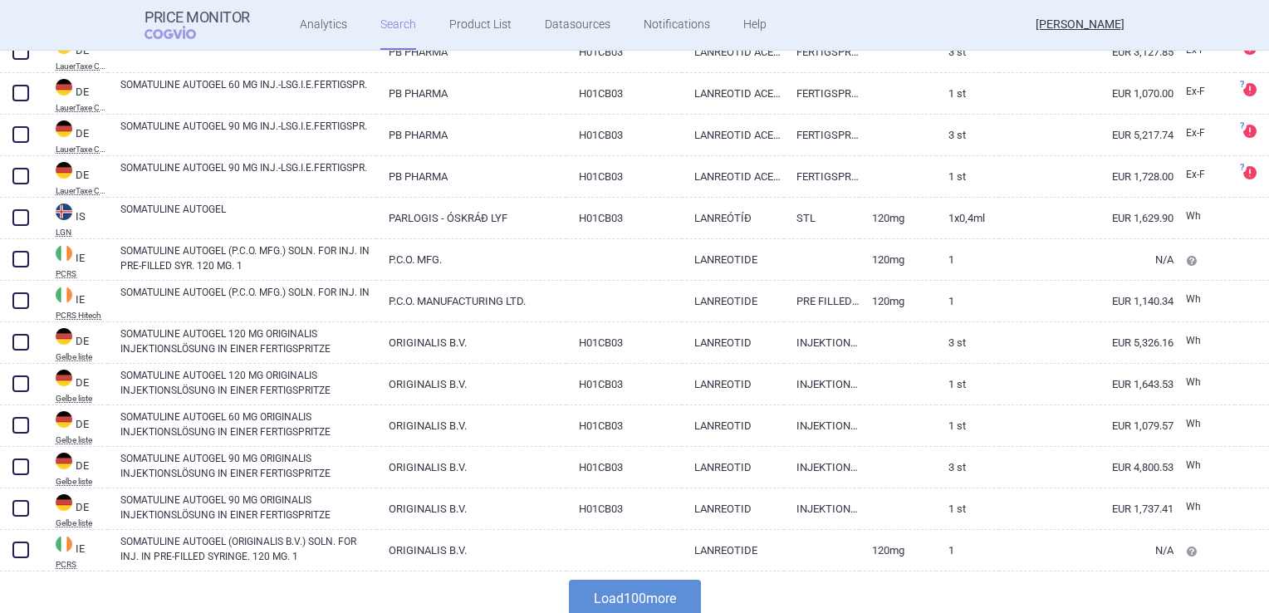
scroll to position [3994, 0]
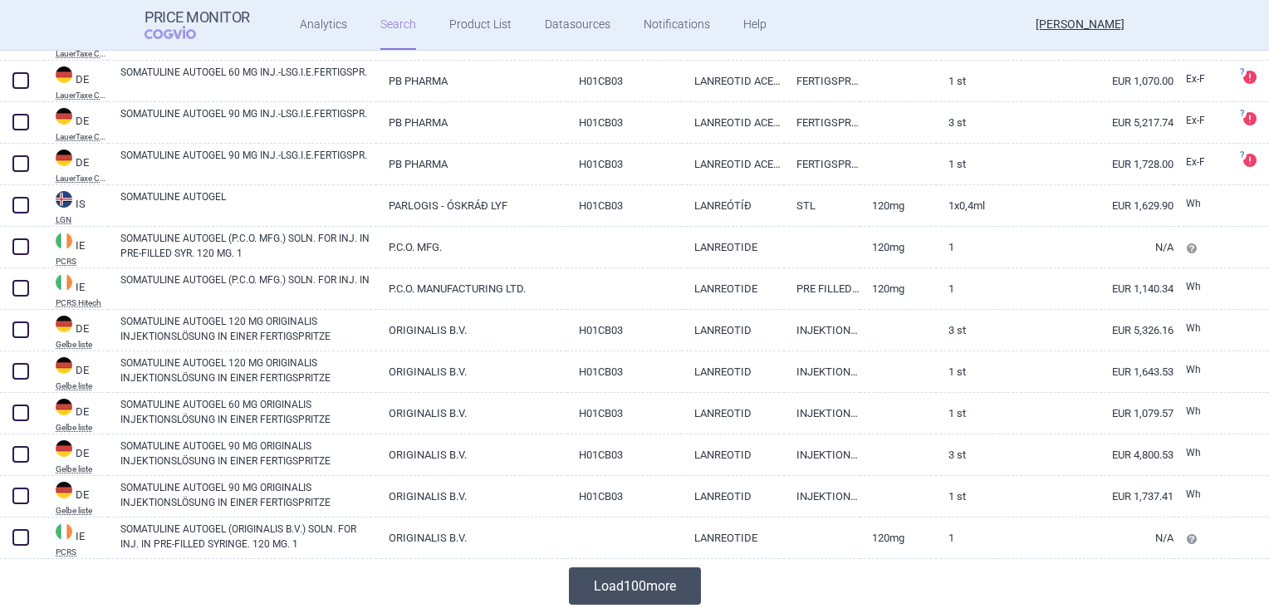
click at [625, 580] on button "Load 100 more" at bounding box center [635, 585] width 132 height 37
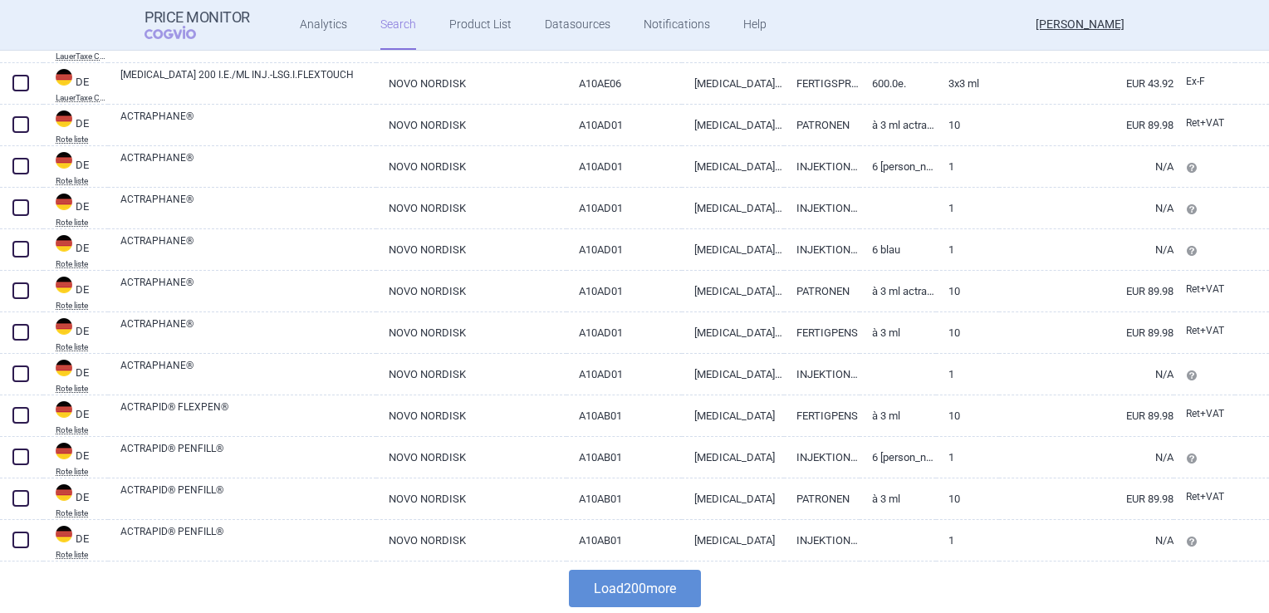
scroll to position [8148, 0]
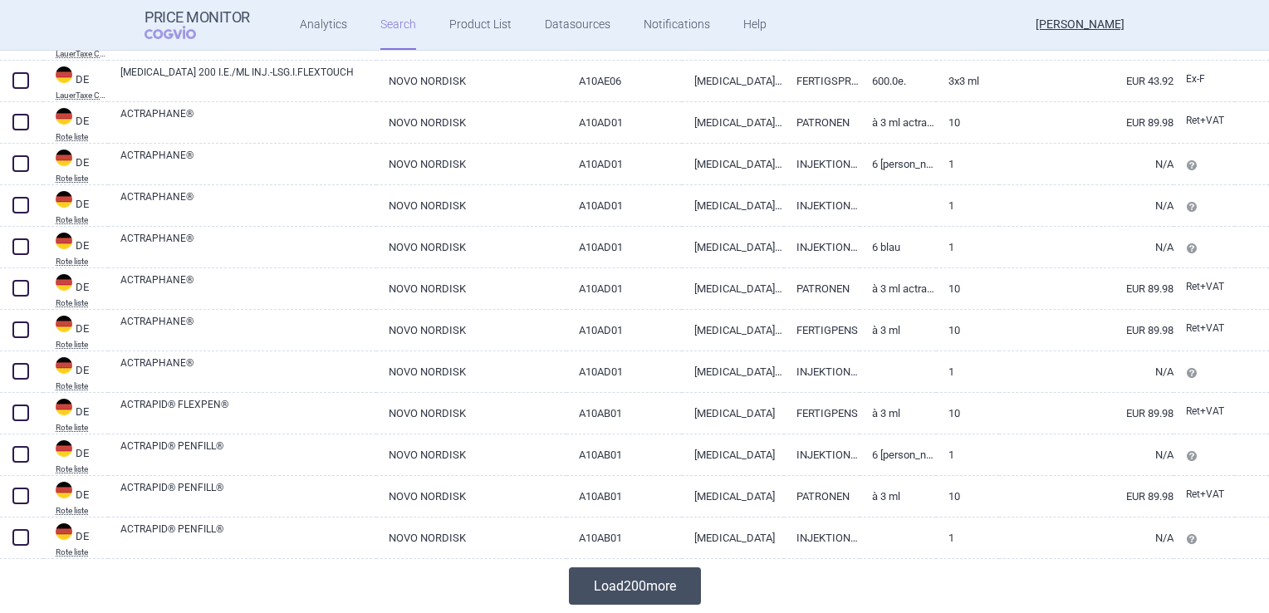
click at [673, 567] on button "Load 200 more" at bounding box center [635, 585] width 132 height 37
